Goal: Navigation & Orientation: Find specific page/section

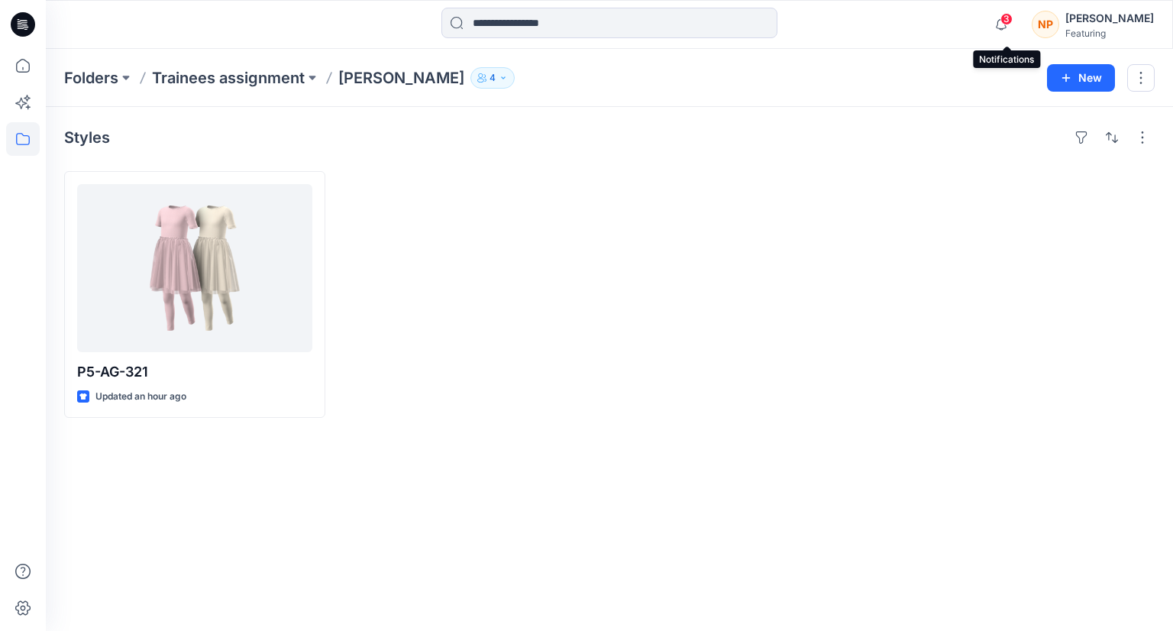
click at [1008, 19] on span "3" at bounding box center [1006, 19] width 12 height 12
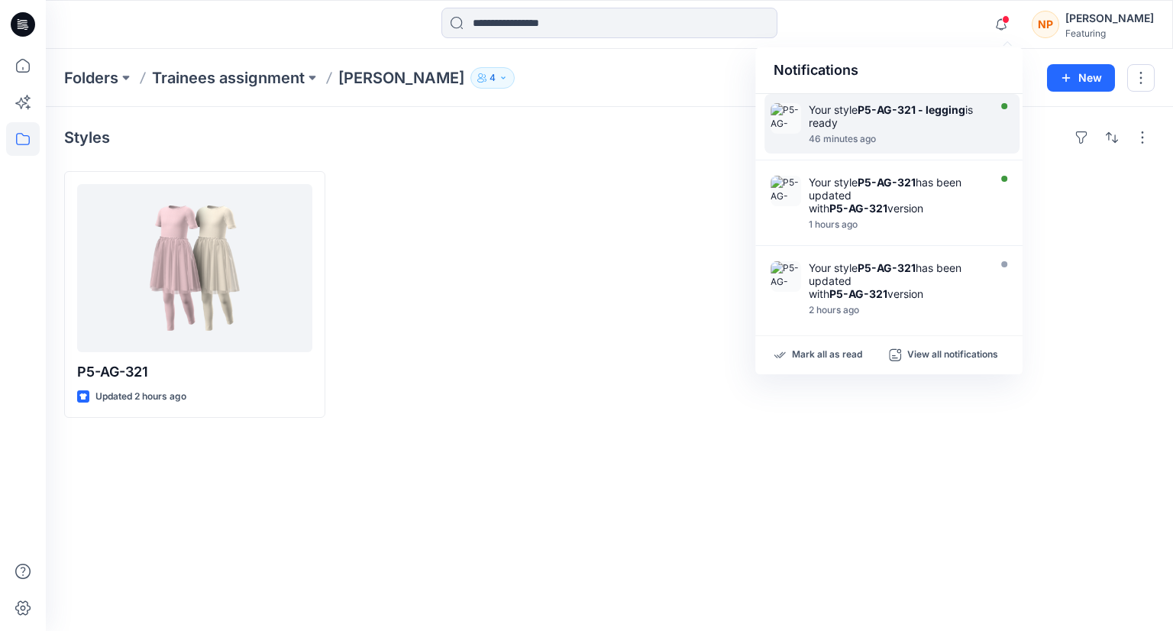
click at [868, 124] on div "Your style P5-AG-321 - legging is ready" at bounding box center [897, 116] width 176 height 26
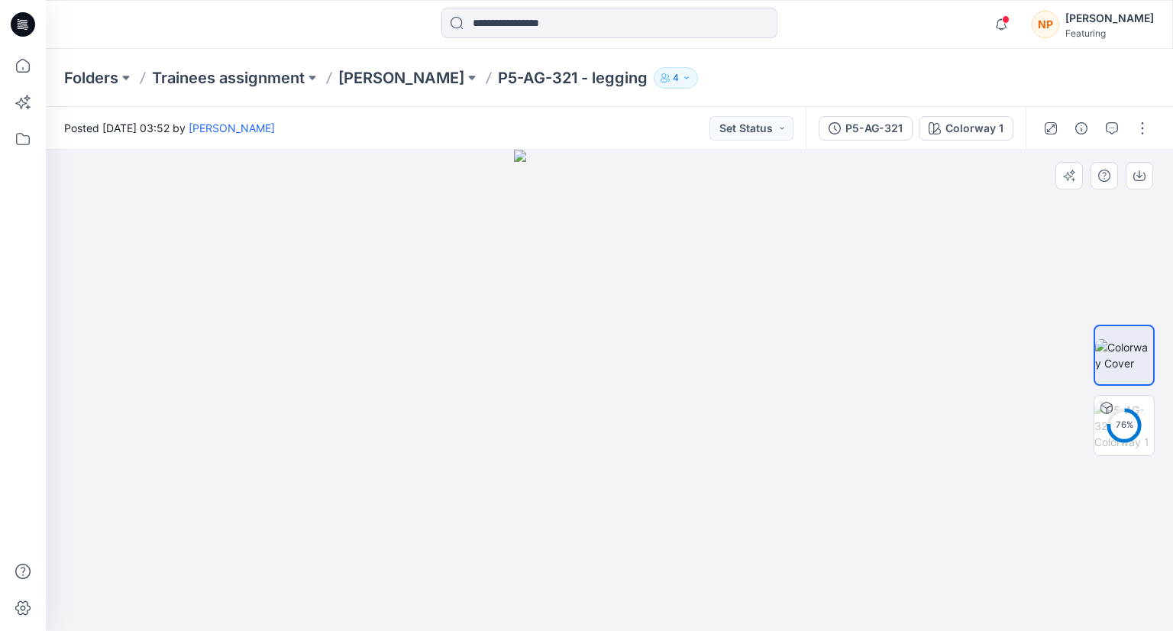
drag, startPoint x: 791, startPoint y: 390, endPoint x: 758, endPoint y: 398, distance: 34.6
click at [758, 398] on div at bounding box center [609, 390] width 1127 height 481
click at [1010, 28] on icon "button" at bounding box center [1001, 24] width 29 height 31
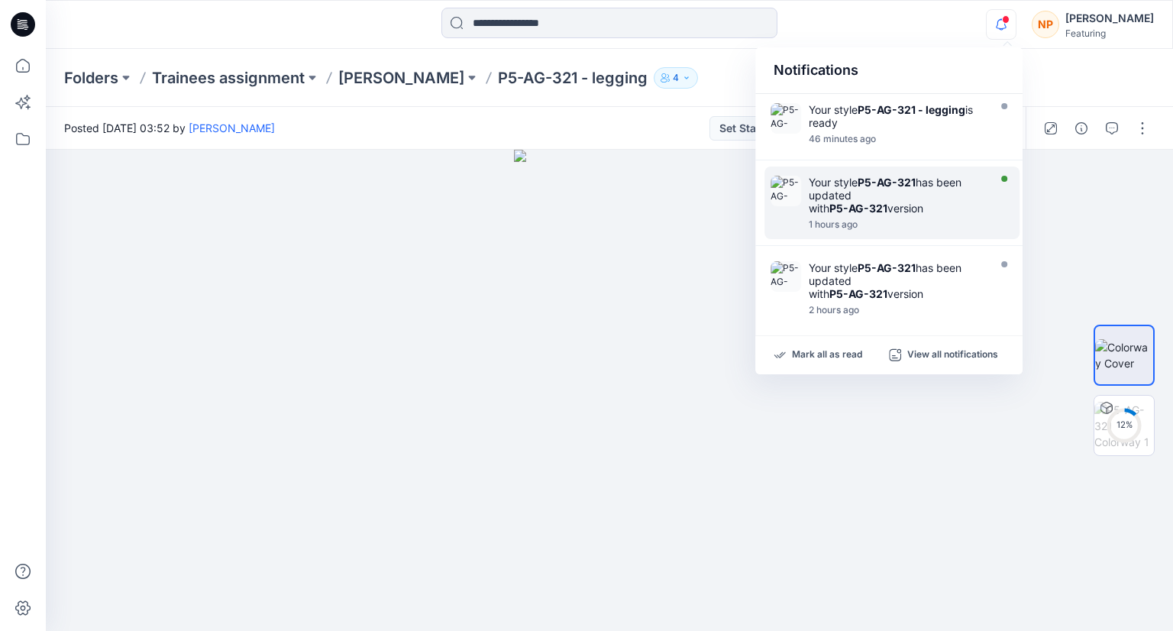
click at [887, 204] on strong "P5-AG-321" at bounding box center [858, 208] width 58 height 13
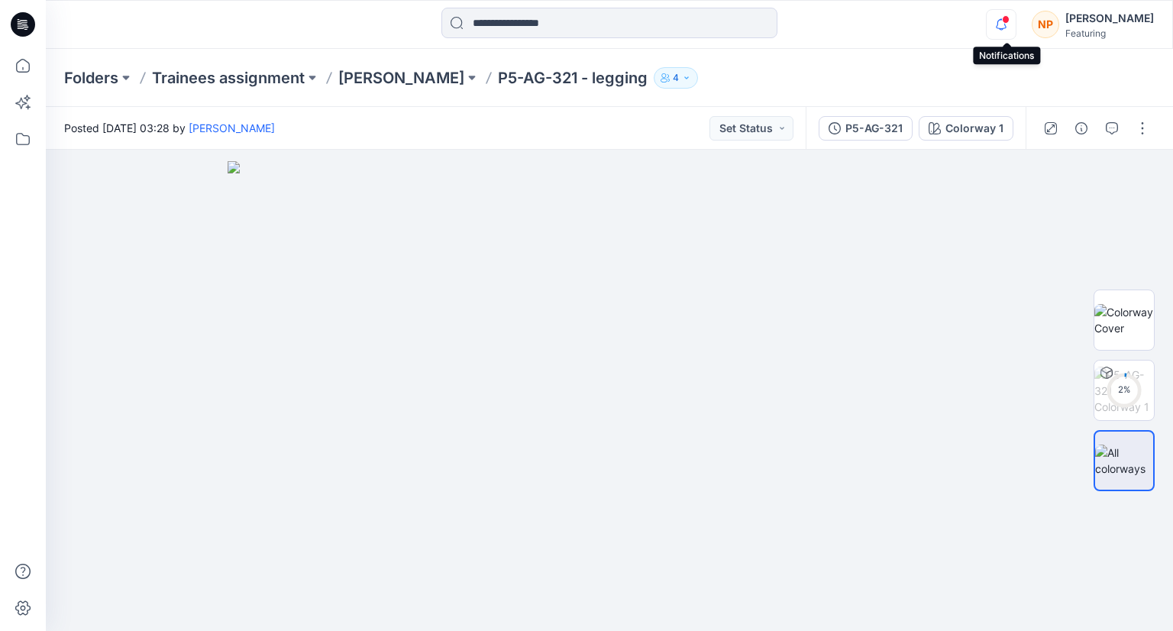
click at [1002, 24] on icon "button" at bounding box center [1001, 24] width 29 height 31
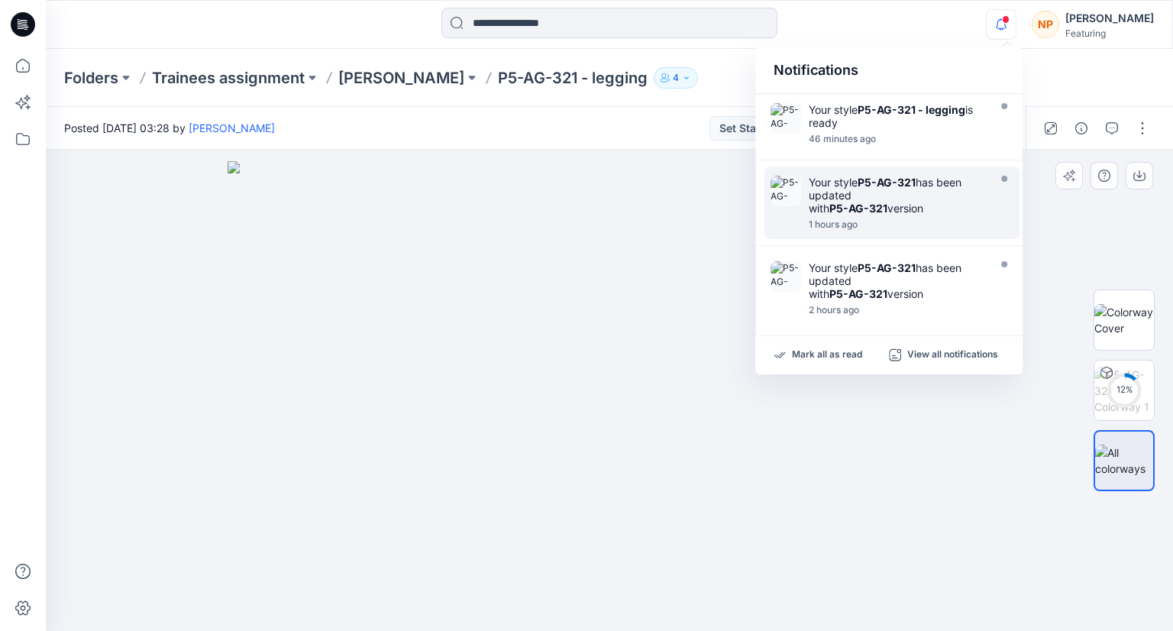
click at [500, 243] on img at bounding box center [610, 396] width 764 height 470
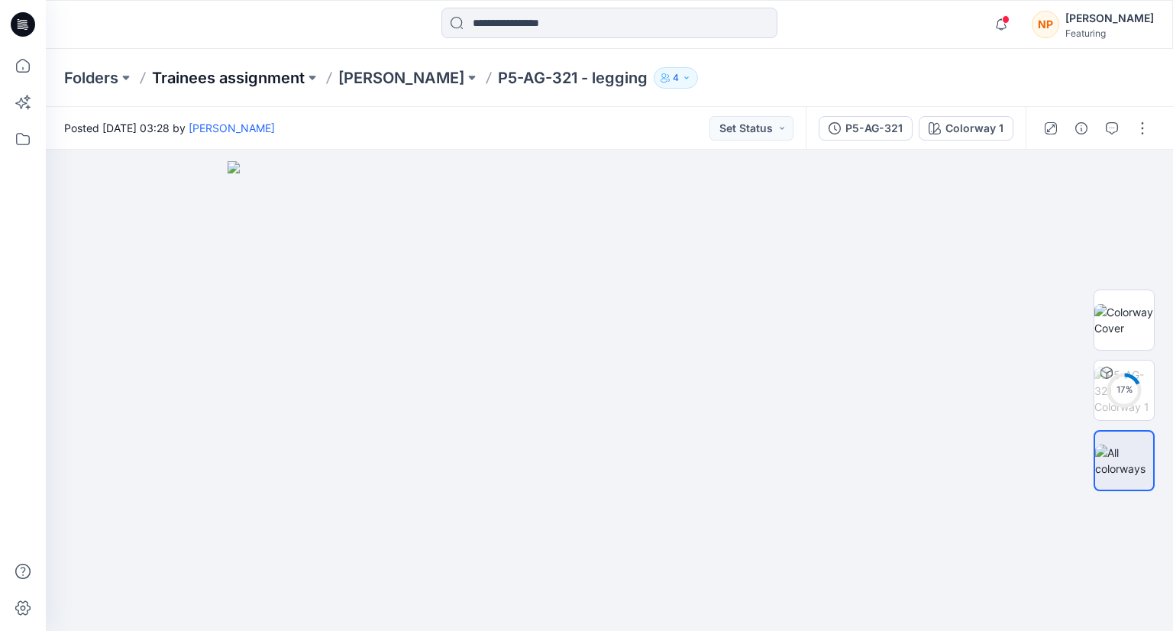
click at [195, 79] on p "Trainees assignment" at bounding box center [228, 77] width 153 height 21
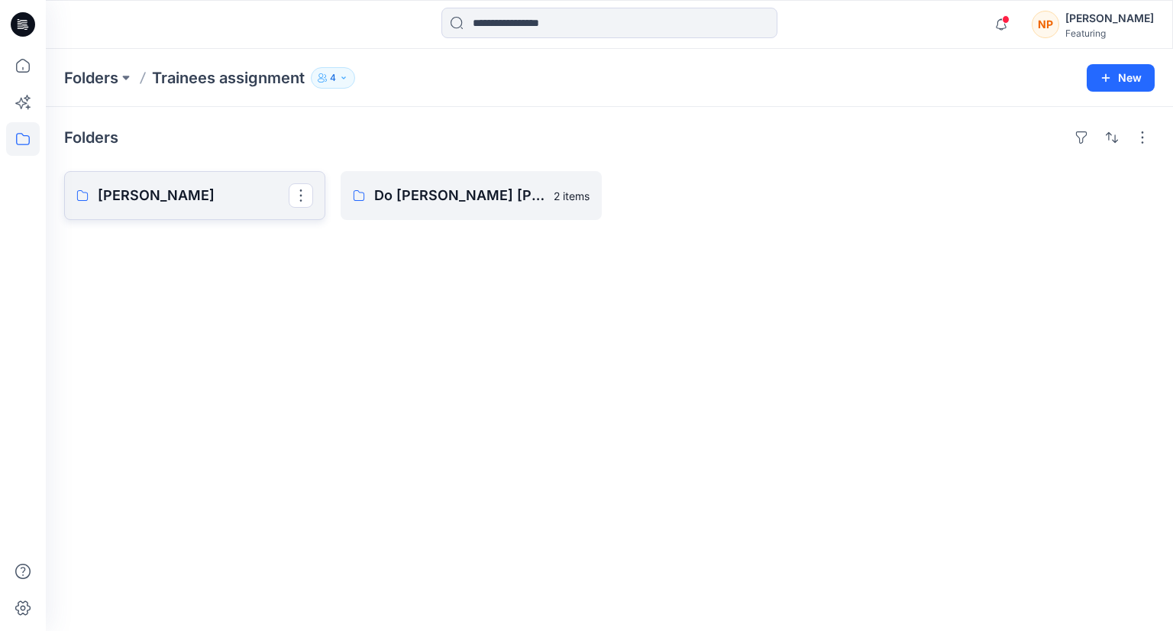
click at [217, 194] on p "[PERSON_NAME]" at bounding box center [193, 195] width 191 height 21
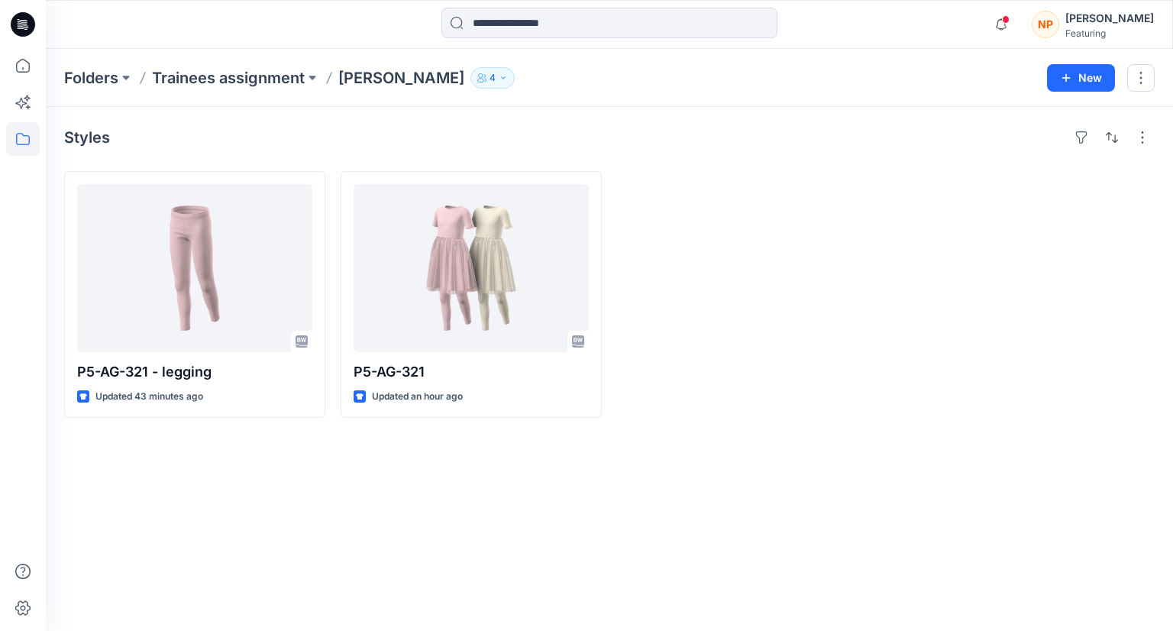
click at [346, 461] on div "Styles P5-AG-321 - legging Updated 43 minutes ago P5-AG-321 Updated an hour ago" at bounding box center [609, 369] width 1127 height 524
click at [861, 474] on div "Styles P5-AG-321 - legging Updated 43 minutes ago P5-AG-321 Updated an hour ago" at bounding box center [609, 369] width 1127 height 524
click at [1013, 31] on icon "button" at bounding box center [1001, 24] width 29 height 31
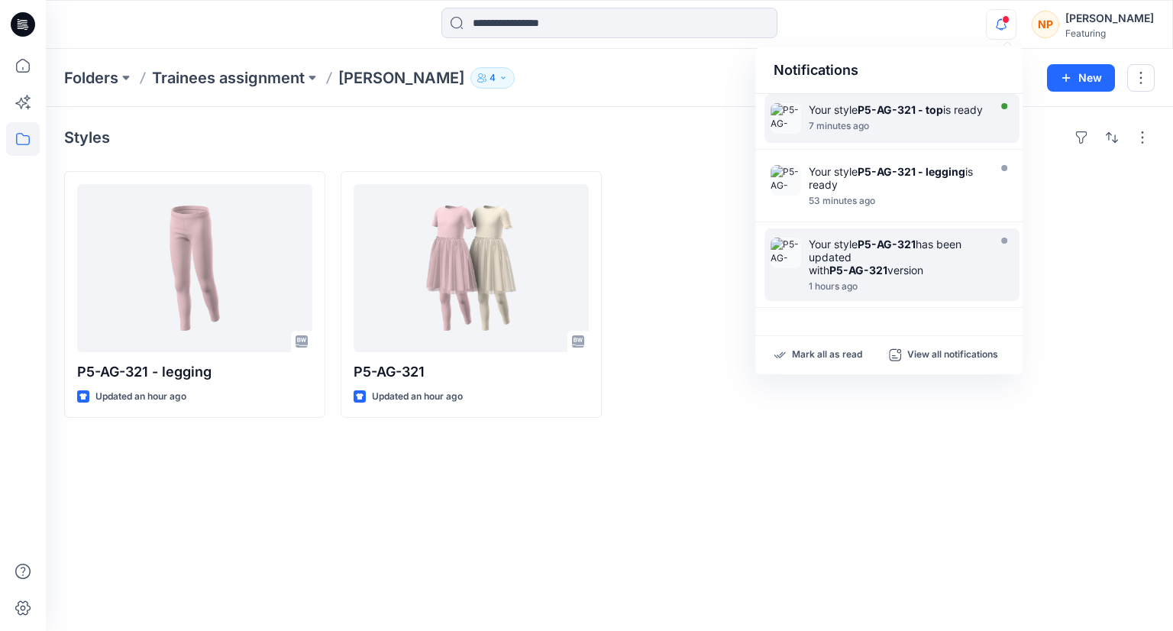
click at [909, 115] on strong "P5-AG-321 - top" at bounding box center [901, 109] width 86 height 13
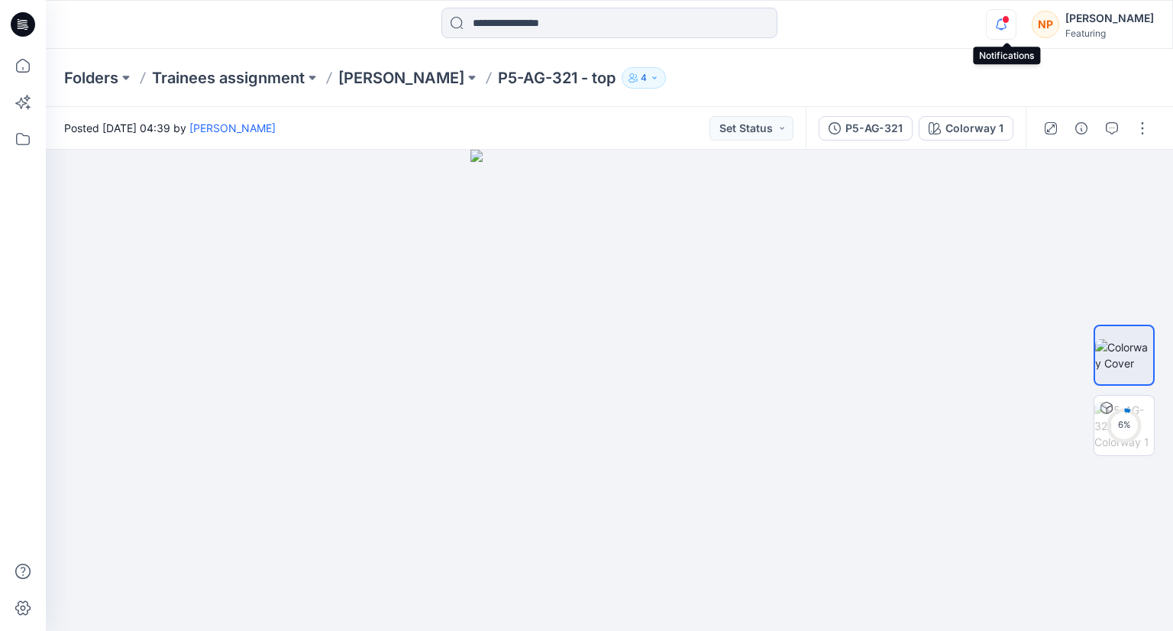
click at [1005, 31] on icon "button" at bounding box center [1001, 24] width 29 height 31
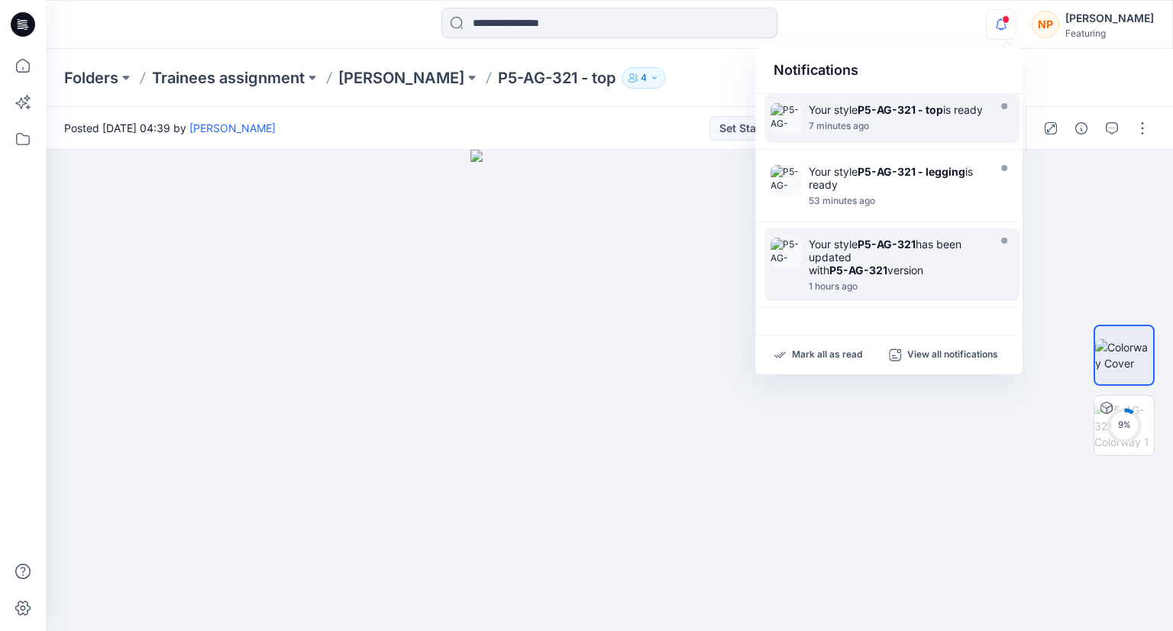
click at [223, 91] on div "Folders Trainees assignment Phuong Nguyen P5-AG-321 - top 4" at bounding box center [609, 78] width 1127 height 58
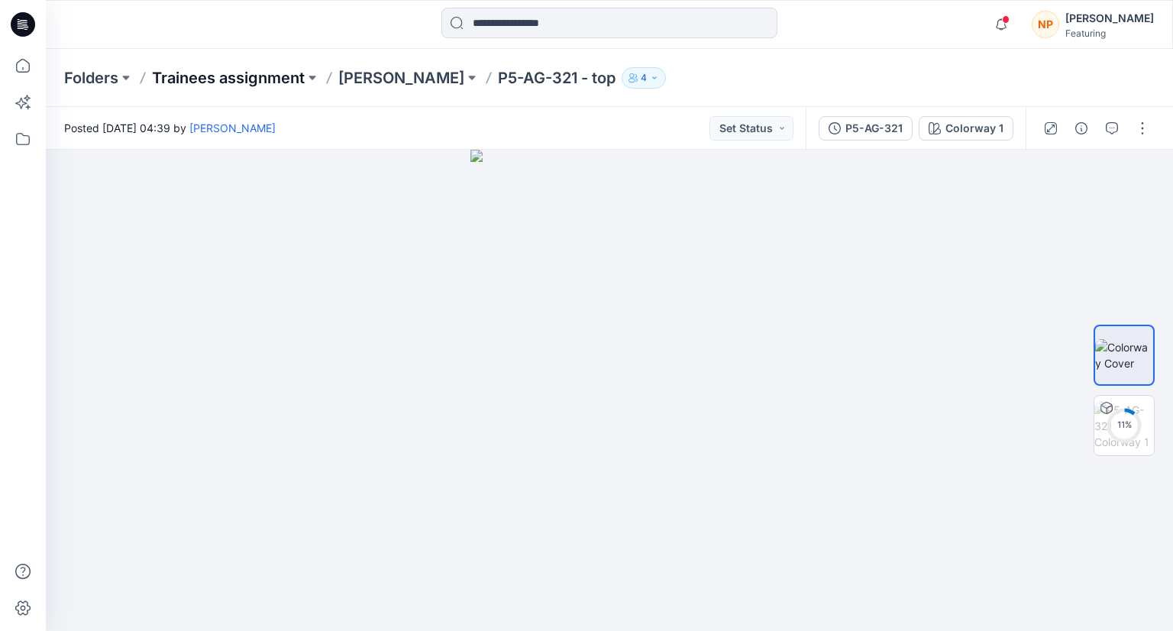
click at [221, 87] on p "Trainees assignment" at bounding box center [228, 77] width 153 height 21
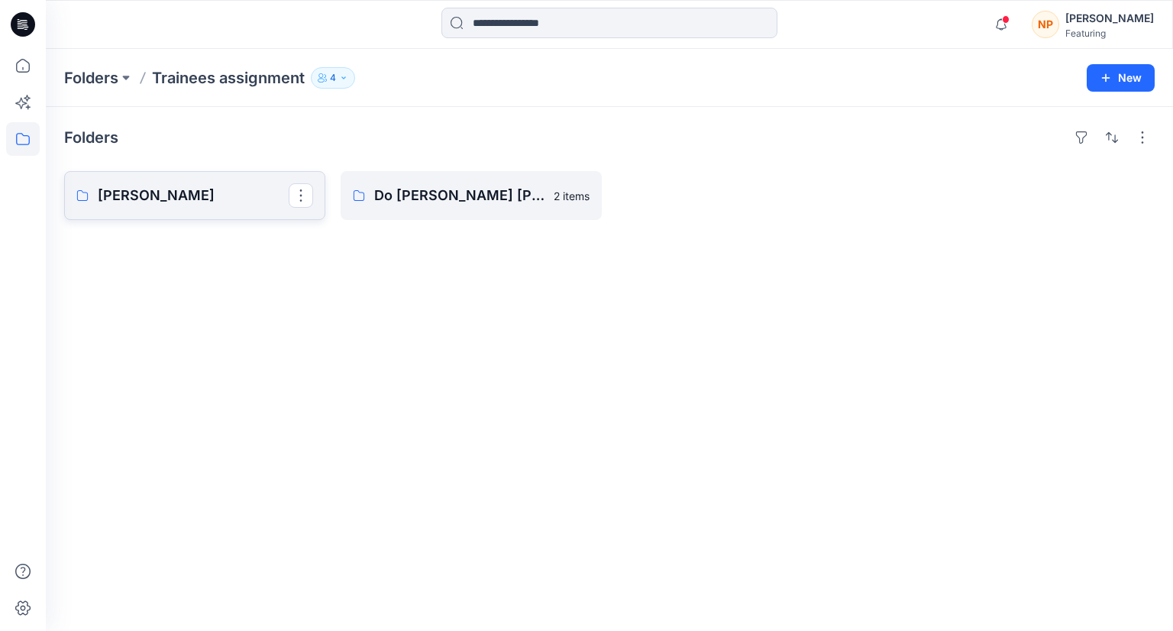
click at [202, 194] on p "[PERSON_NAME]" at bounding box center [193, 195] width 191 height 21
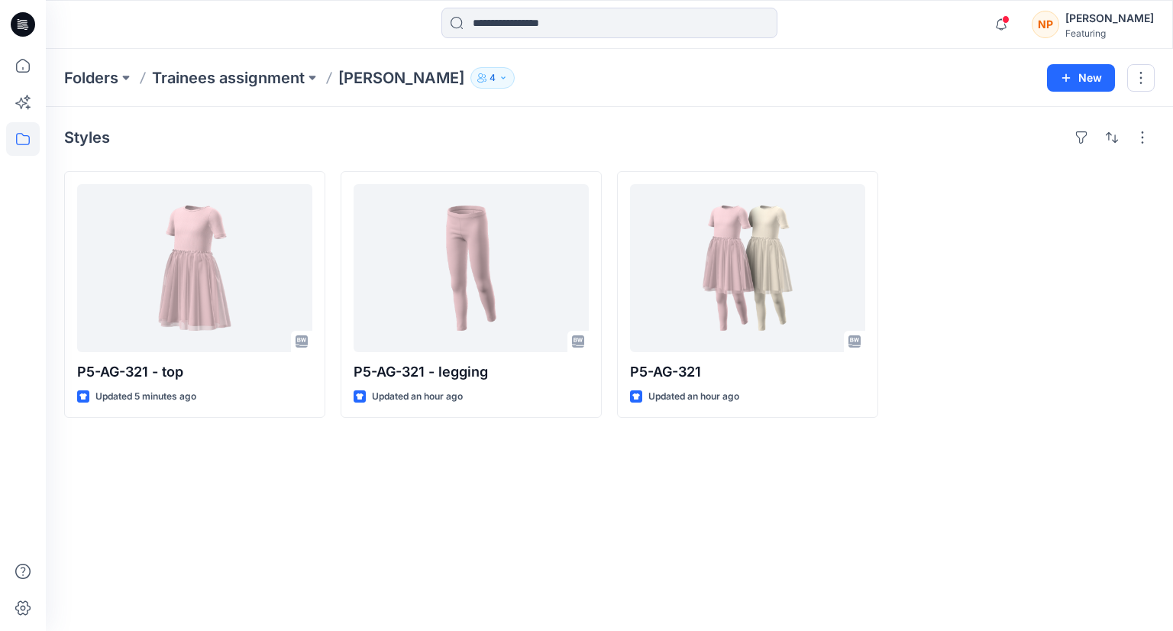
click at [328, 470] on div "Styles P5-AG-321 - top Updated 5 minutes ago P5-AG-321 - legging Updated an hou…" at bounding box center [609, 369] width 1127 height 524
